Goal: Find specific page/section: Find specific page/section

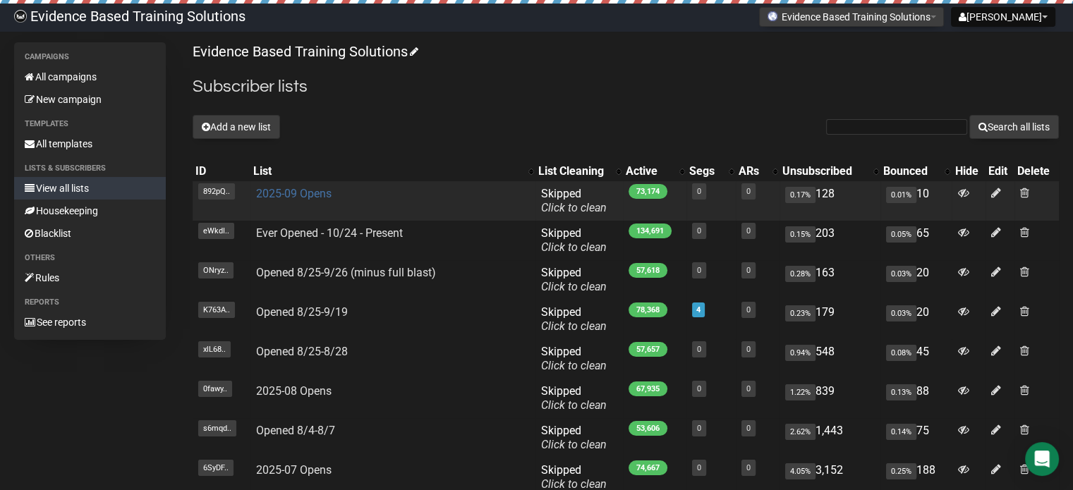
click at [294, 189] on link "2025-09 Opens" at bounding box center [293, 193] width 75 height 13
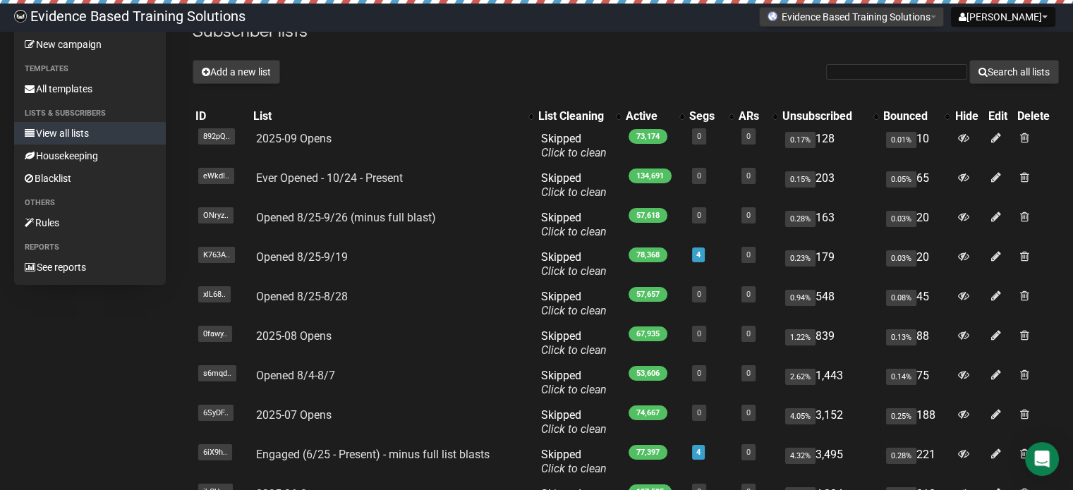
scroll to position [71, 0]
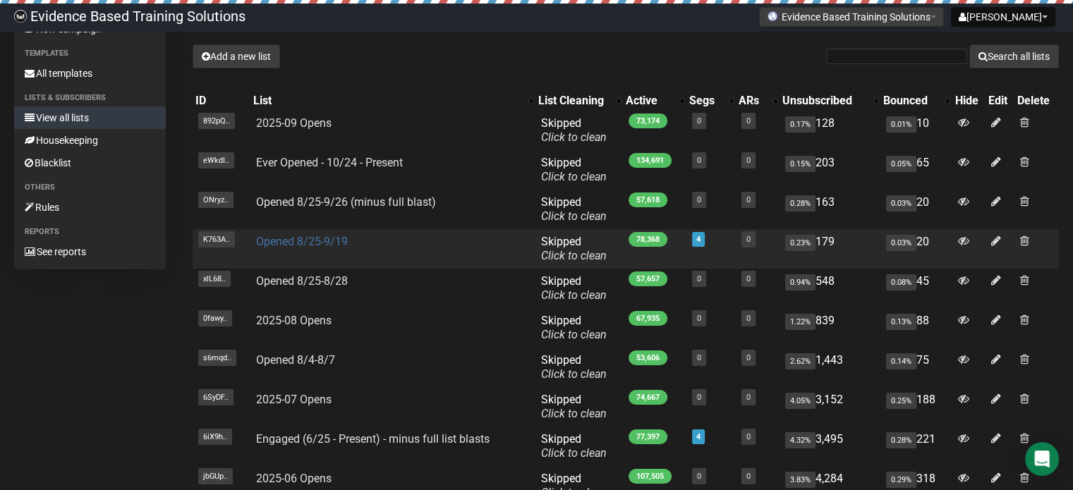
click at [336, 245] on link "Opened 8/25-9/19" at bounding box center [302, 241] width 92 height 13
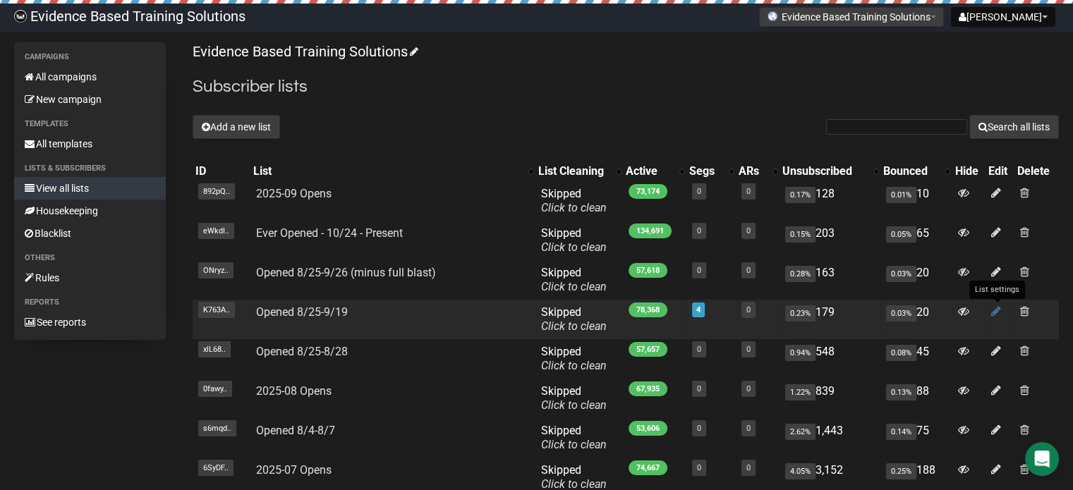
click at [994, 311] on icon at bounding box center [996, 311] width 10 height 12
click at [316, 310] on link "Opened 8/25-9/18" at bounding box center [302, 311] width 92 height 13
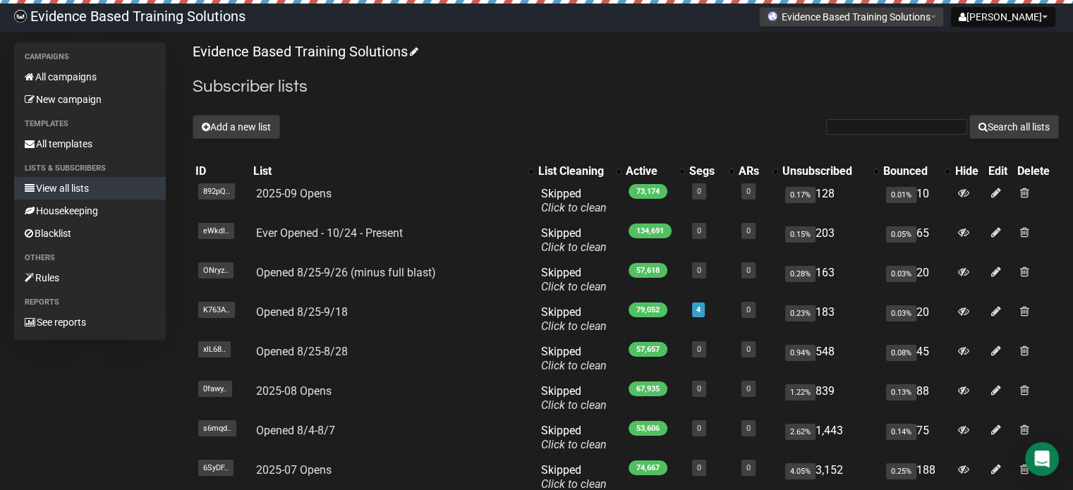
drag, startPoint x: 648, startPoint y: 66, endPoint x: 655, endPoint y: 4, distance: 62.5
click at [648, 66] on div "Evidence Based Training Solutions Subscriber lists Add a new list Search all li…" at bounding box center [626, 337] width 866 height 590
